Goal: Entertainment & Leisure: Consume media (video, audio)

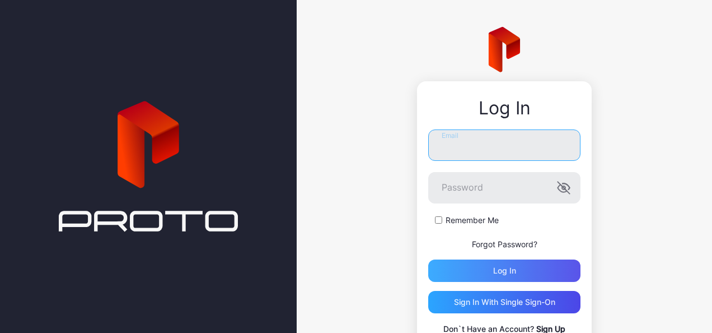
type input "**********"
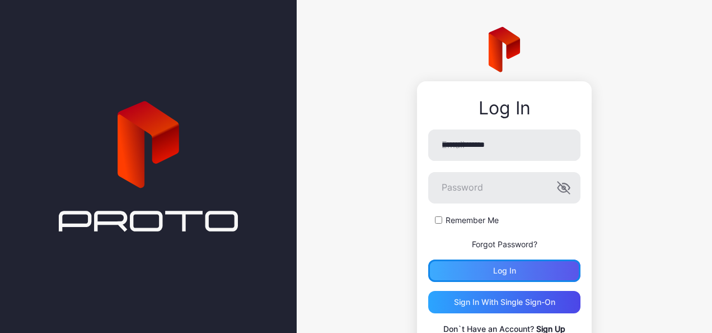
click at [490, 280] on div "Log in" at bounding box center [504, 270] width 152 height 22
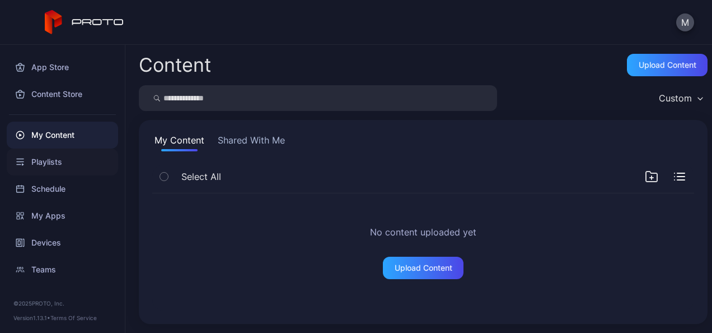
click at [49, 157] on div "Playlists" at bounding box center [62, 161] width 111 height 27
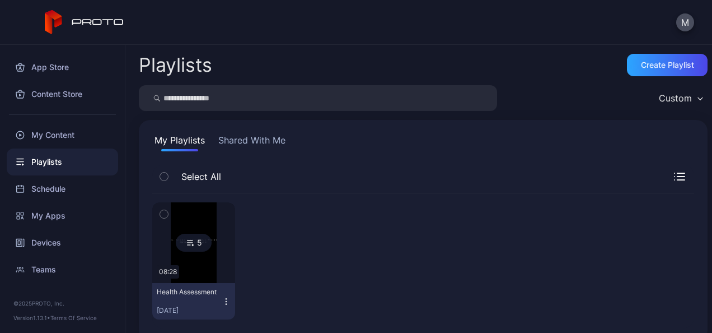
click at [211, 243] on img at bounding box center [193, 242] width 45 height 81
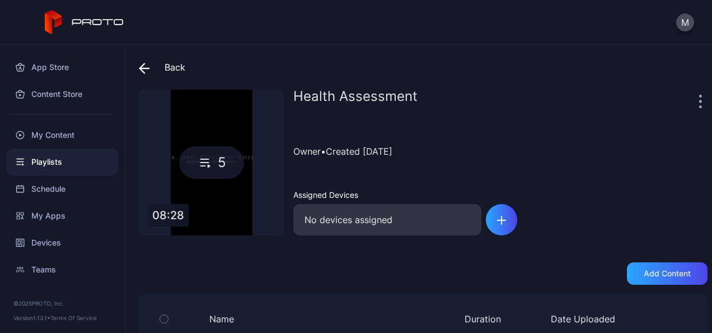
click at [212, 161] on icon at bounding box center [205, 162] width 16 height 13
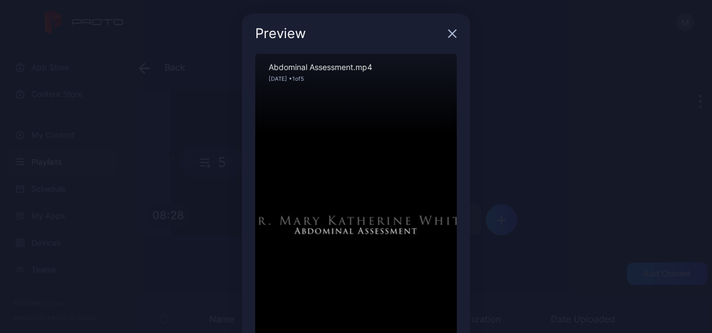
click at [448, 31] on icon "button" at bounding box center [452, 33] width 9 height 9
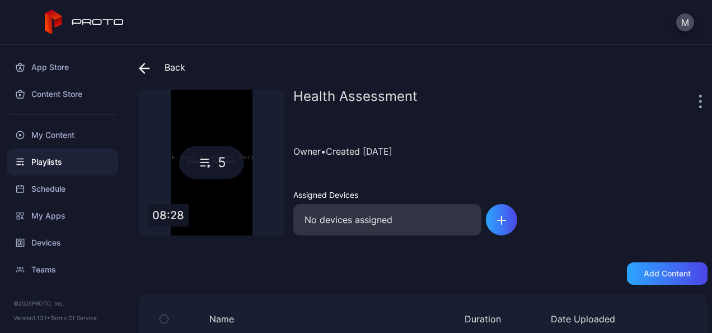
click at [201, 160] on icon at bounding box center [205, 162] width 16 height 13
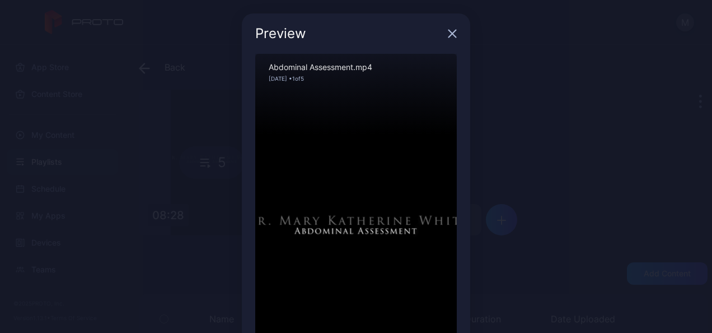
click at [440, 32] on div "Preview" at bounding box center [356, 33] width 229 height 40
click at [448, 33] on icon "button" at bounding box center [452, 33] width 9 height 9
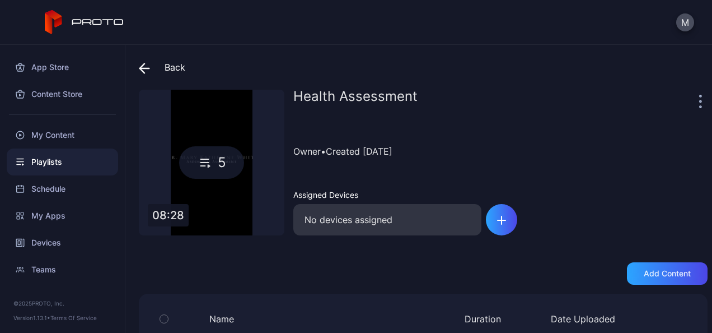
click at [160, 64] on div "Back" at bounding box center [162, 67] width 46 height 27
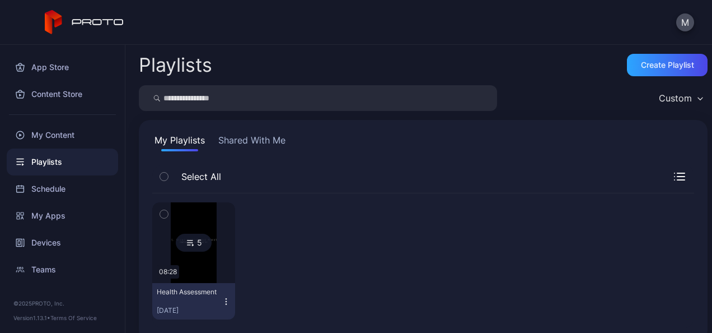
click at [161, 175] on icon "button" at bounding box center [164, 176] width 8 height 12
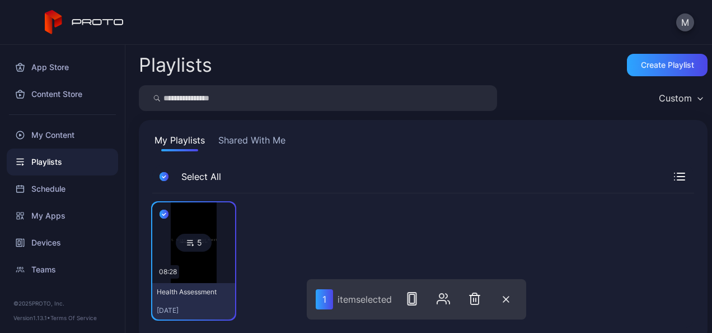
click at [272, 142] on button "Shared With Me" at bounding box center [252, 142] width 72 height 18
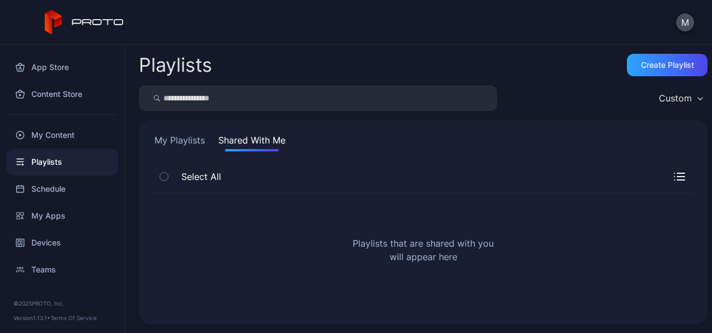
click at [272, 141] on button "Shared With Me" at bounding box center [252, 142] width 72 height 18
click at [183, 137] on button "My Playlists" at bounding box center [179, 142] width 55 height 18
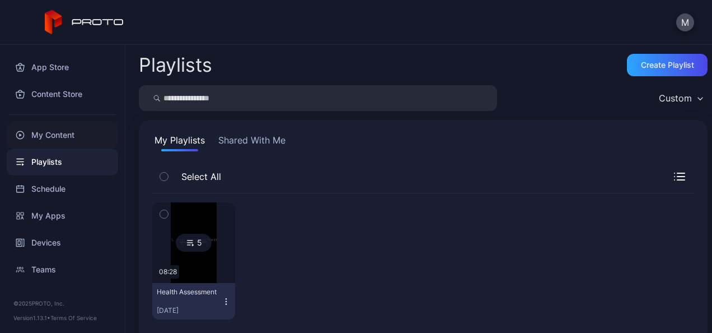
click at [68, 133] on div "My Content" at bounding box center [62, 135] width 111 height 27
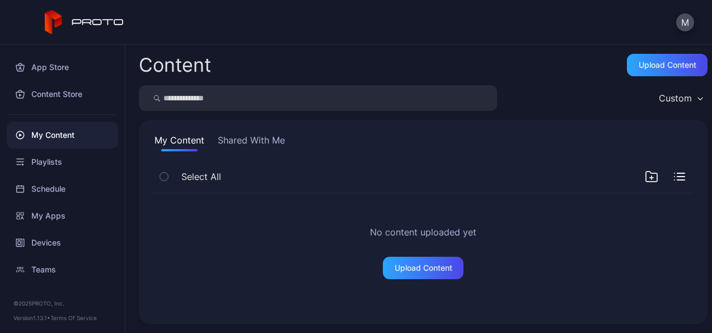
click at [251, 138] on button "Shared With Me" at bounding box center [252, 142] width 72 height 18
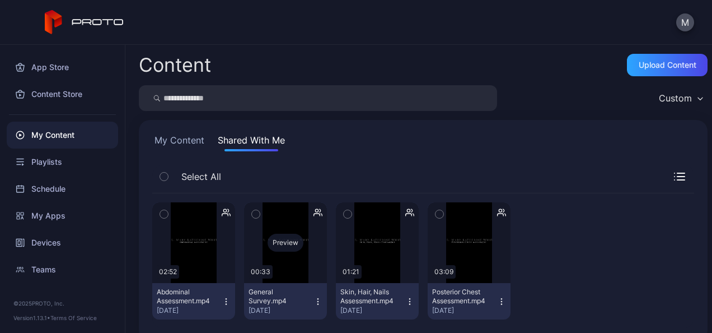
click at [282, 245] on div "Preview" at bounding box center [286, 243] width 36 height 18
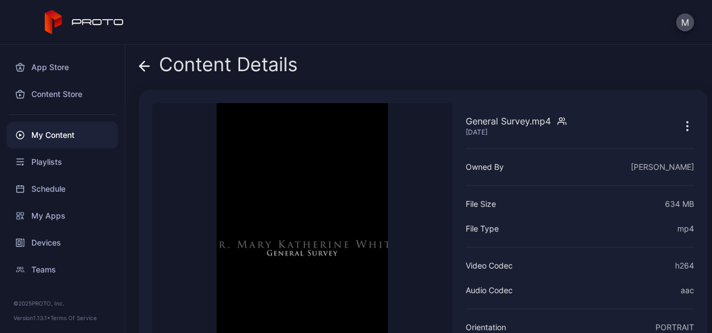
click at [141, 66] on icon at bounding box center [142, 66] width 4 height 10
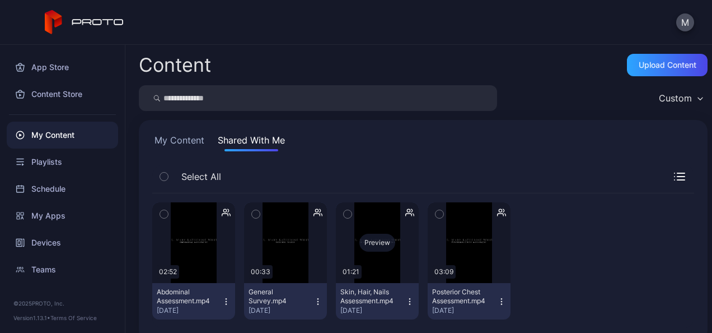
click at [381, 243] on div "Preview" at bounding box center [378, 243] width 36 height 18
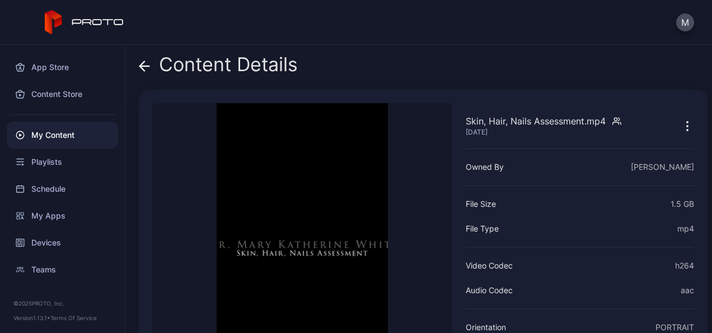
drag, startPoint x: 247, startPoint y: 291, endPoint x: 248, endPoint y: 328, distance: 37.0
click at [246, 328] on video "Sorry, your browser doesn‘t support embedded videos" at bounding box center [302, 255] width 300 height 304
